Goal: Task Accomplishment & Management: Complete application form

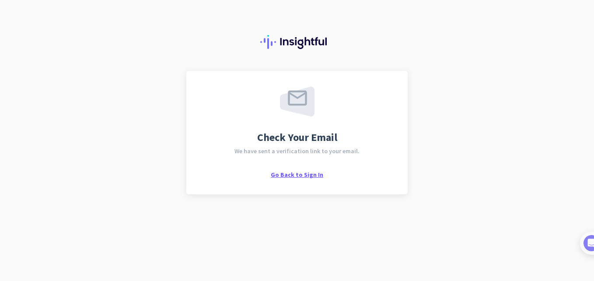
click at [302, 177] on span "Go Back to Sign In" at bounding box center [297, 175] width 52 height 8
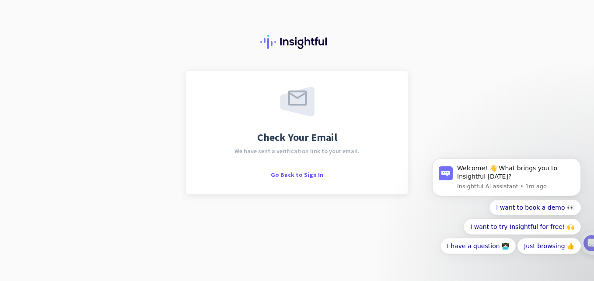
click at [302, 152] on span "We have sent a verification link to your email." at bounding box center [296, 151] width 125 height 6
click at [575, 162] on button "Dismiss notification" at bounding box center [578, 160] width 11 height 11
